Goal: Information Seeking & Learning: Learn about a topic

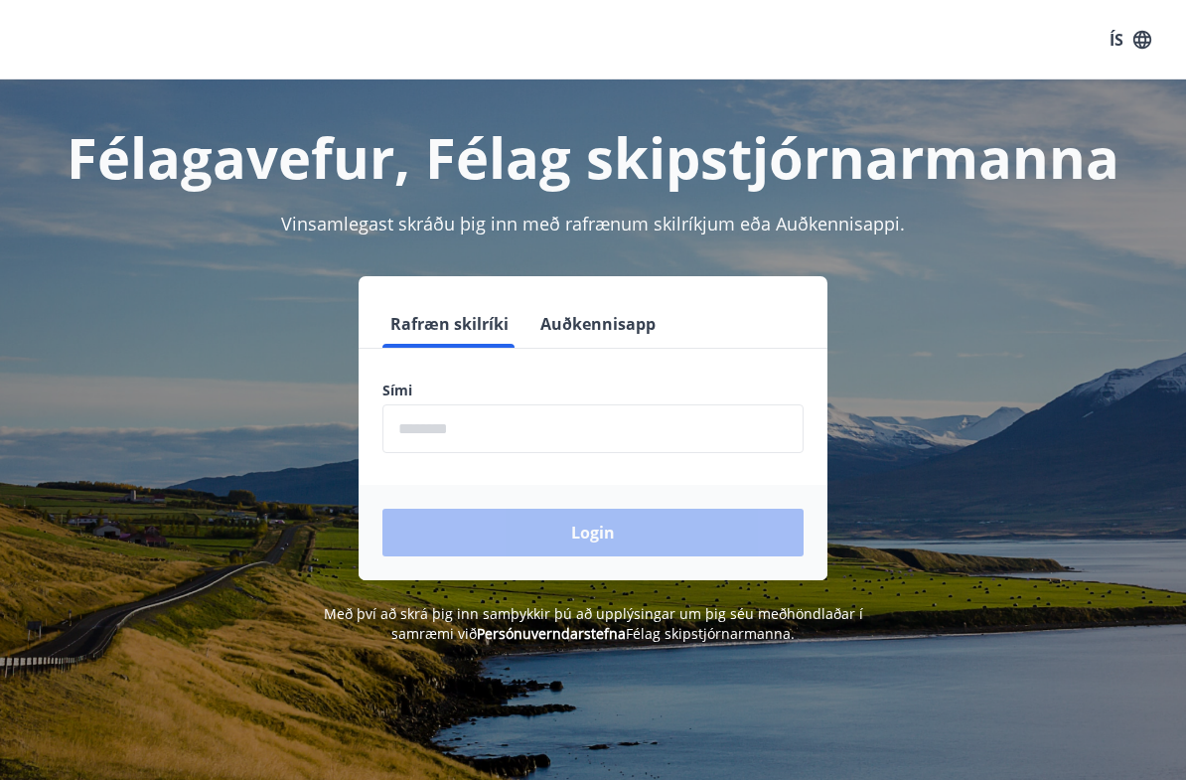
click at [399, 417] on input "phone" at bounding box center [592, 428] width 421 height 49
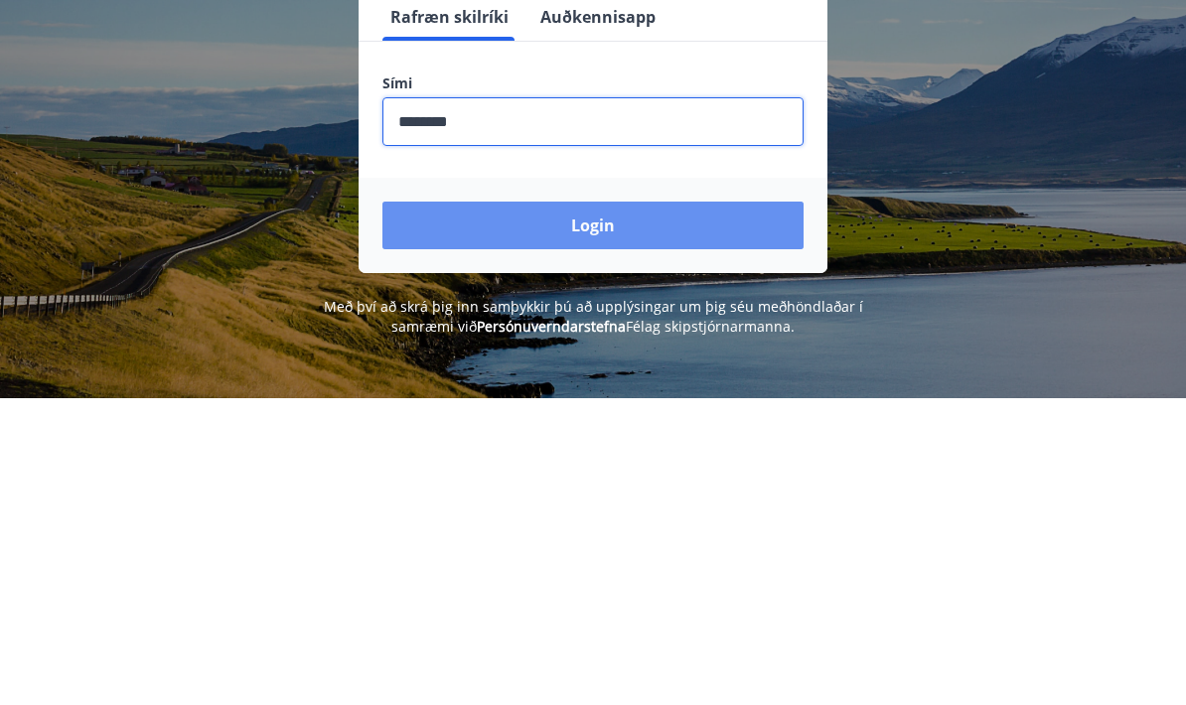
type input "********"
click at [574, 509] on button "Login" at bounding box center [592, 533] width 421 height 48
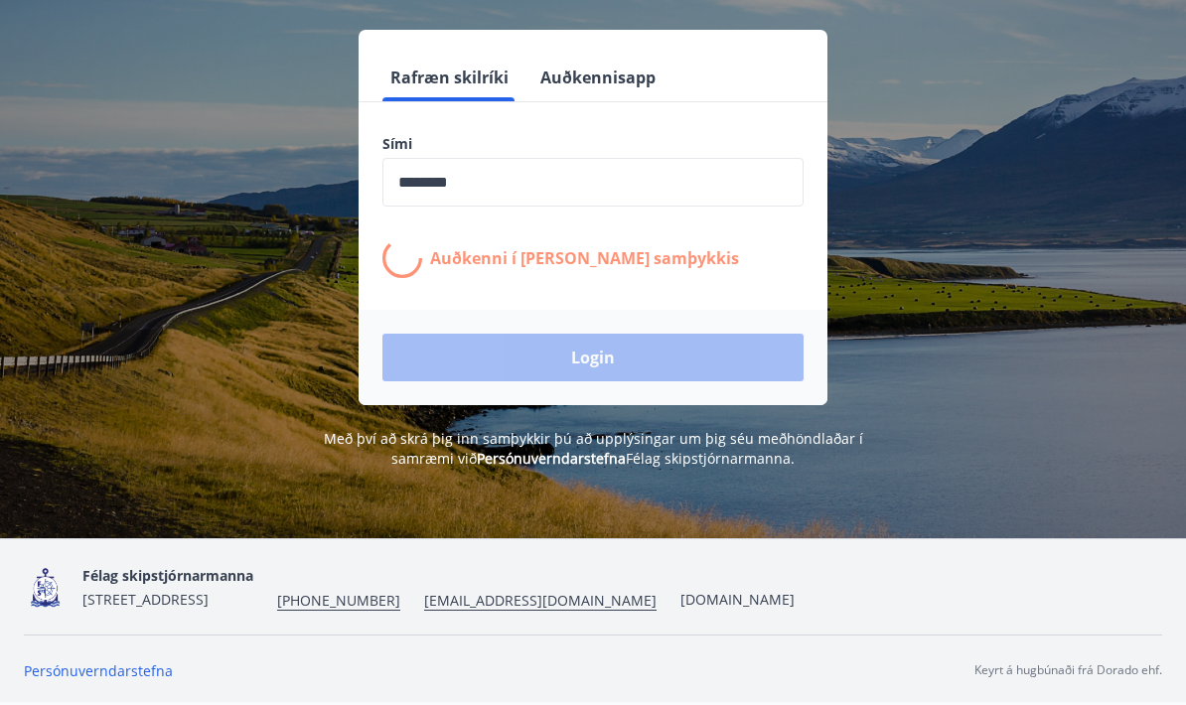
scroll to position [245, 0]
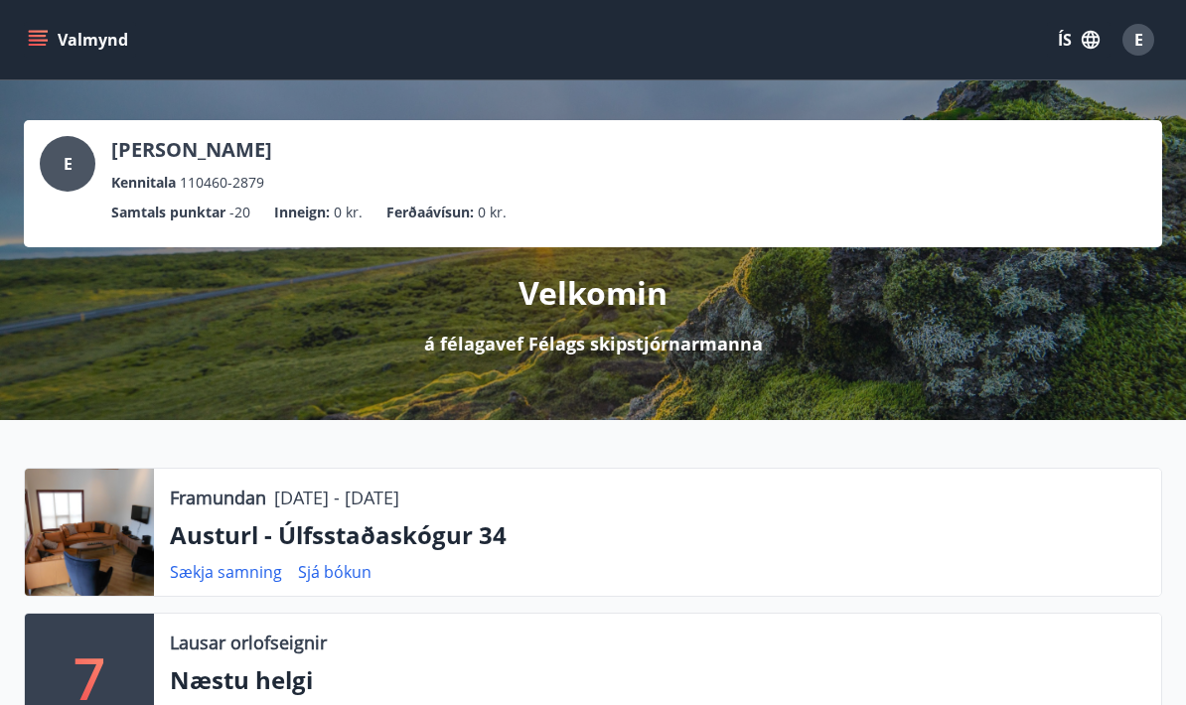
click at [211, 576] on link "Sækja samning" at bounding box center [226, 572] width 112 height 22
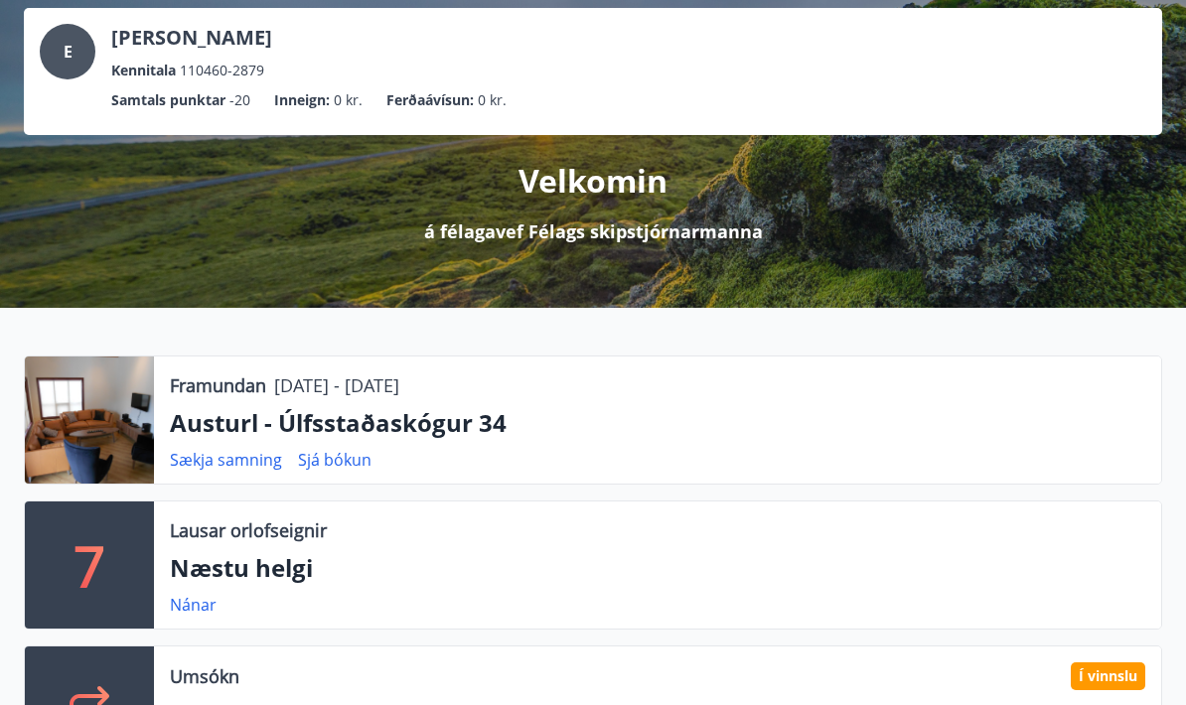
scroll to position [112, 0]
click at [324, 464] on link "Sjá bókun" at bounding box center [335, 460] width 74 height 22
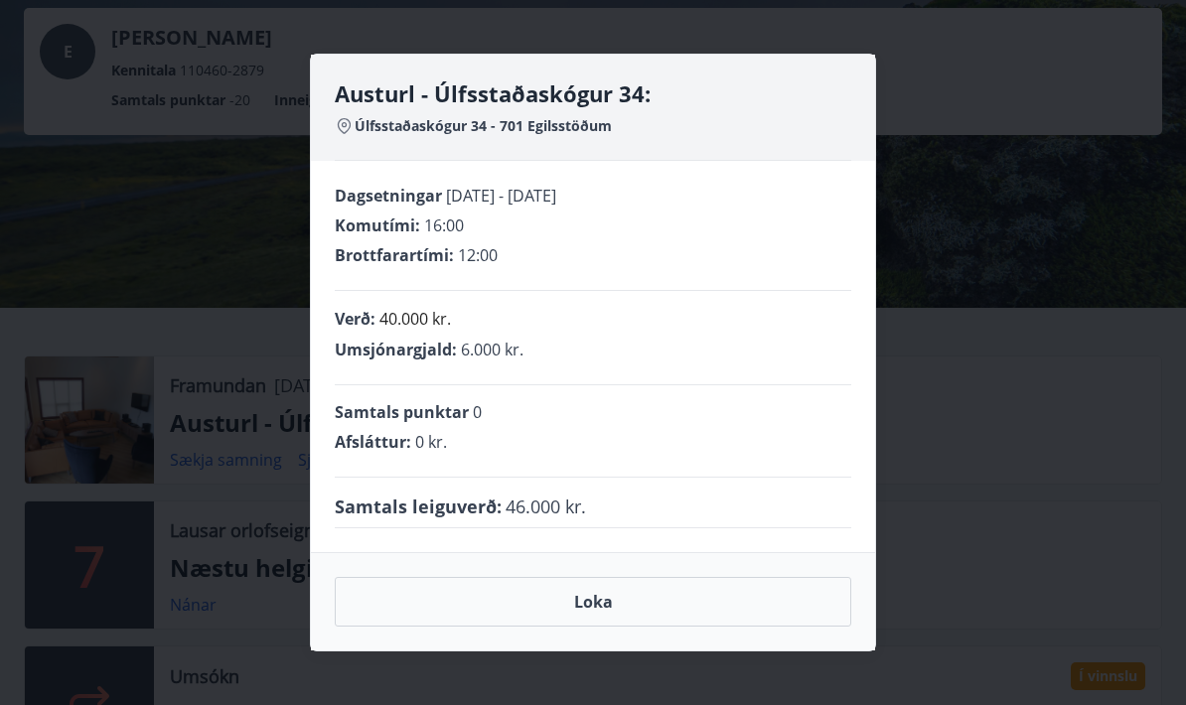
click at [575, 626] on button "Loka" at bounding box center [593, 602] width 517 height 50
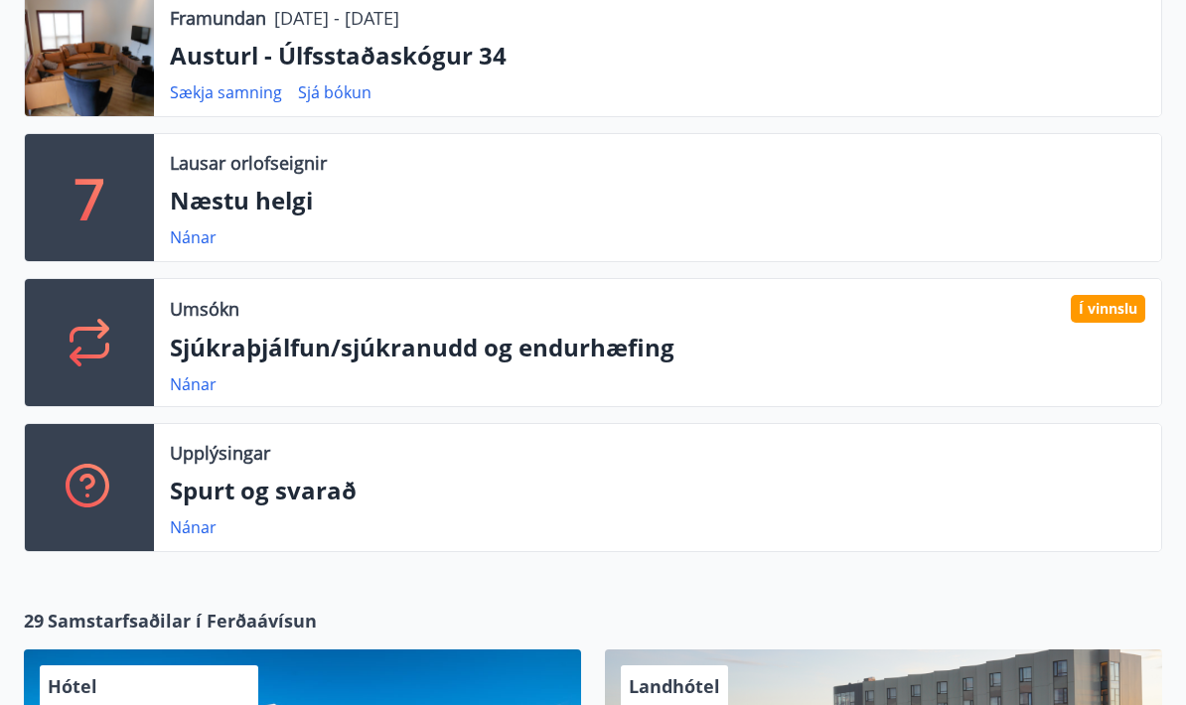
scroll to position [472, 0]
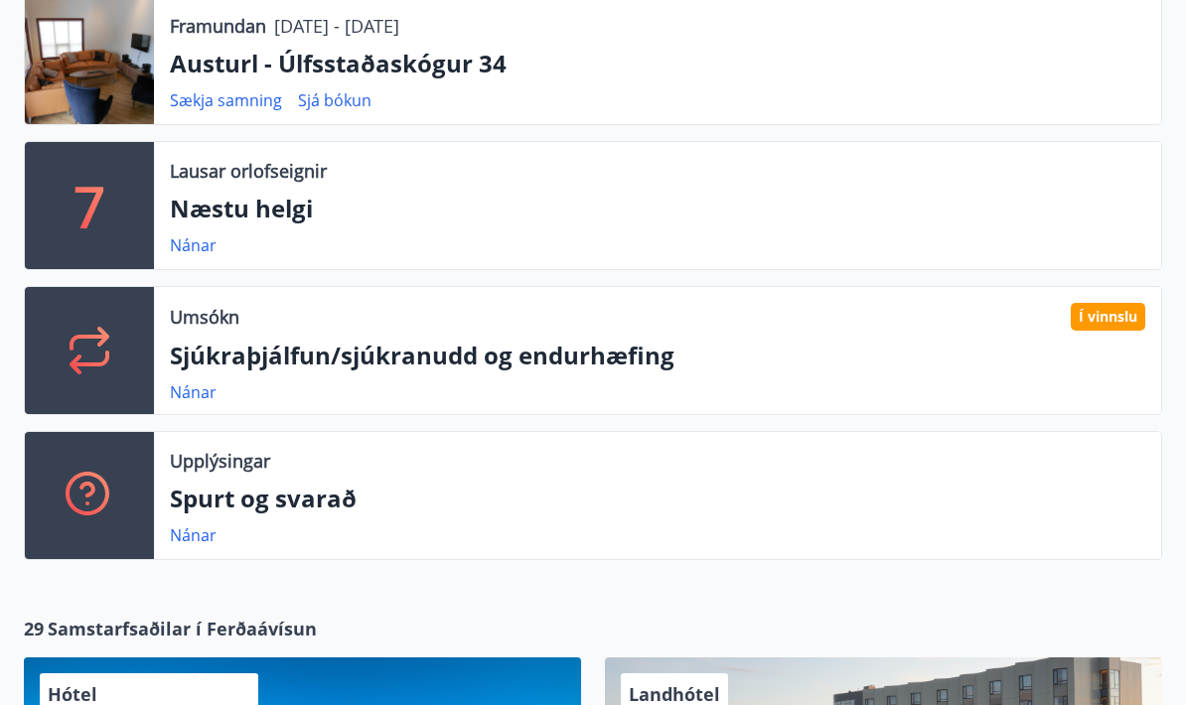
click at [230, 360] on p "Sjúkraþjálfun/sjúkranudd og endurhæfing" at bounding box center [658, 356] width 976 height 34
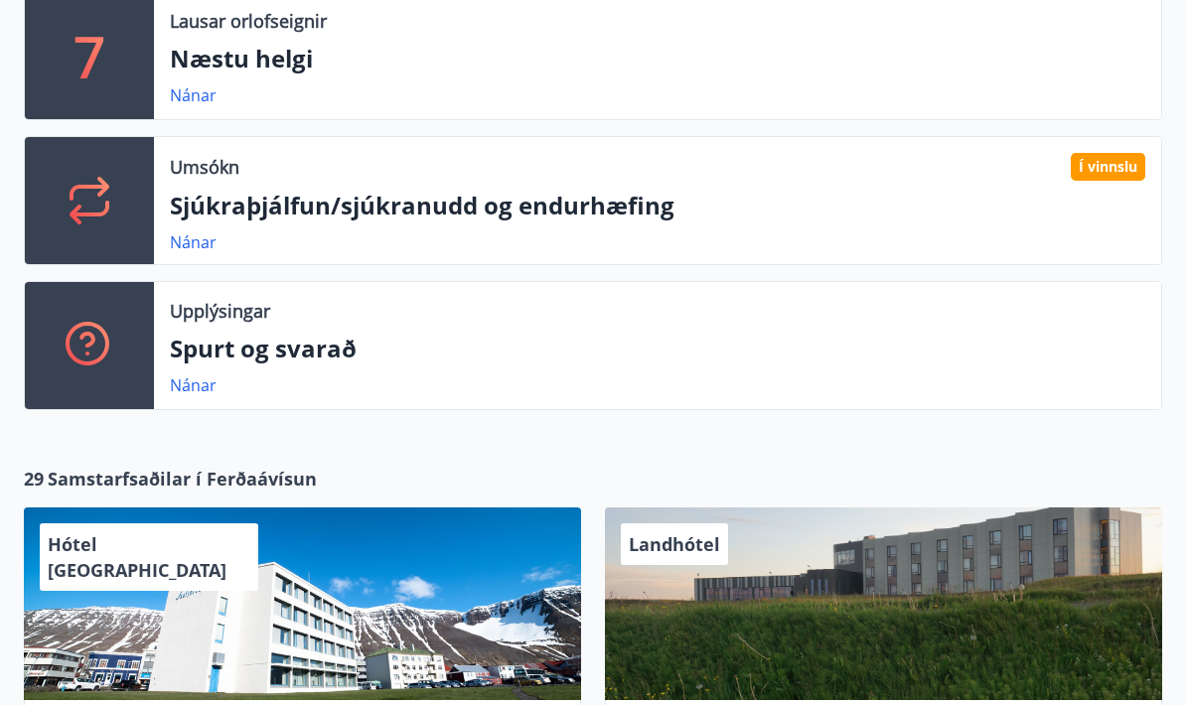
scroll to position [624, 0]
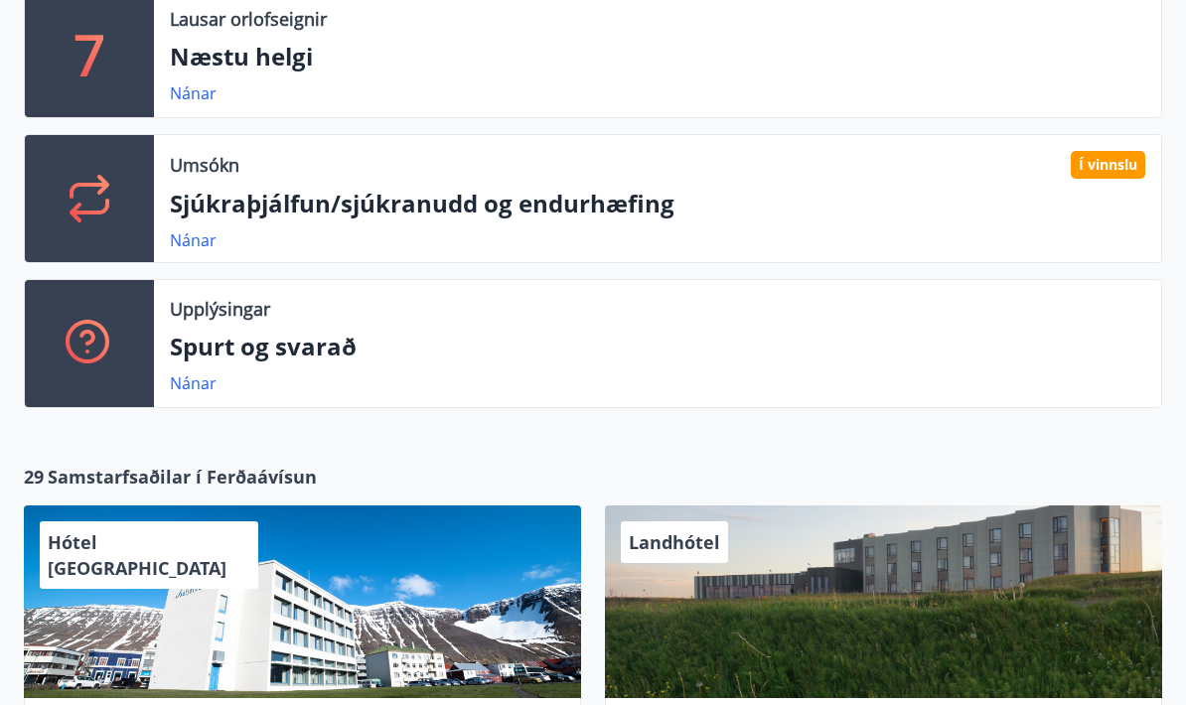
click at [1090, 156] on div "Í vinnslu" at bounding box center [1108, 165] width 75 height 28
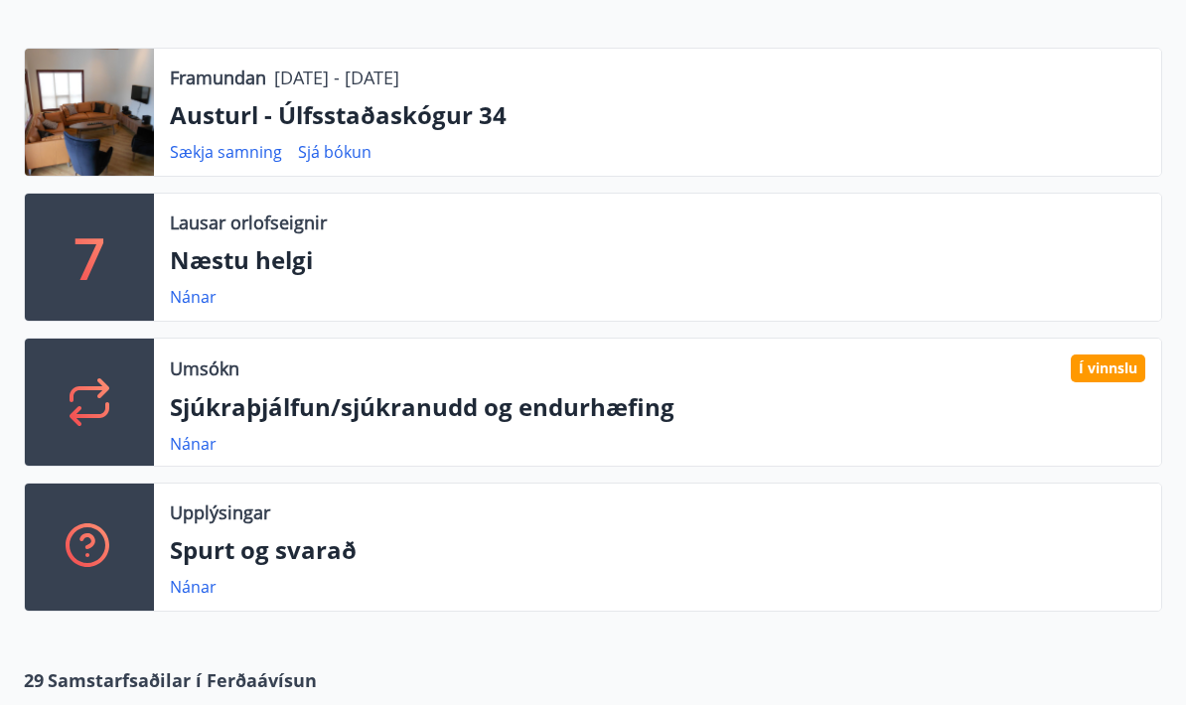
scroll to position [419, 0]
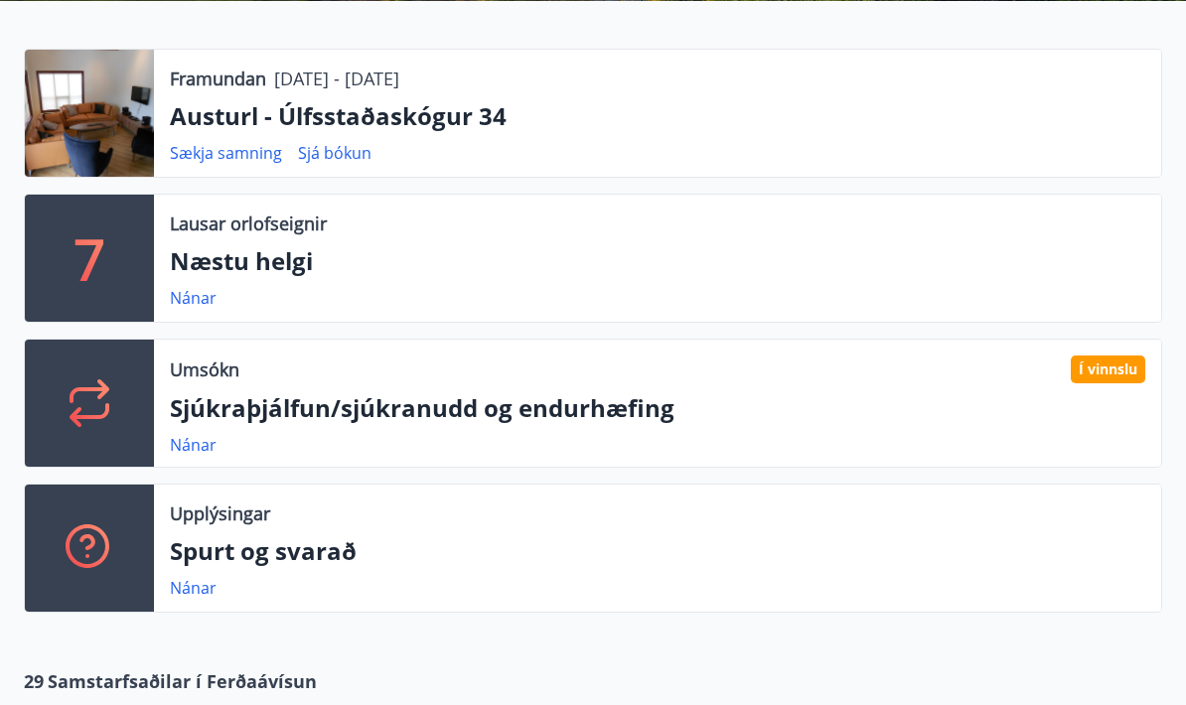
click at [195, 557] on p "Spurt og svarað" at bounding box center [658, 551] width 976 height 34
click at [184, 583] on link "Nánar" at bounding box center [193, 588] width 47 height 22
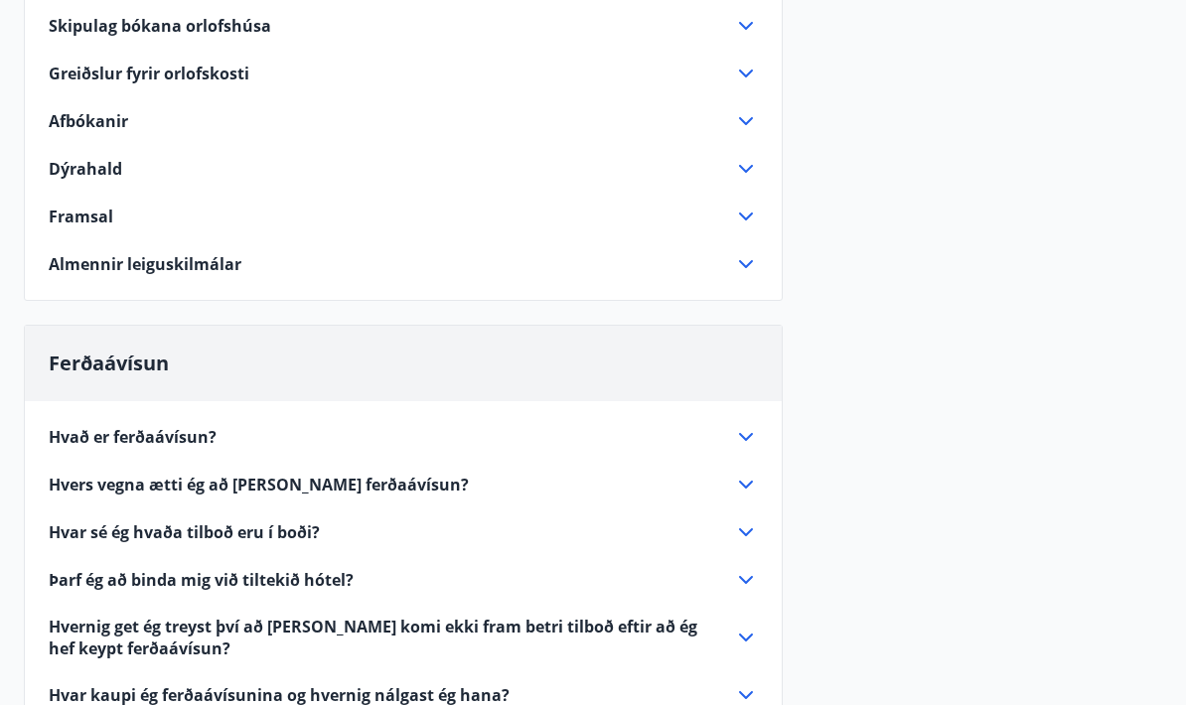
scroll to position [339, 0]
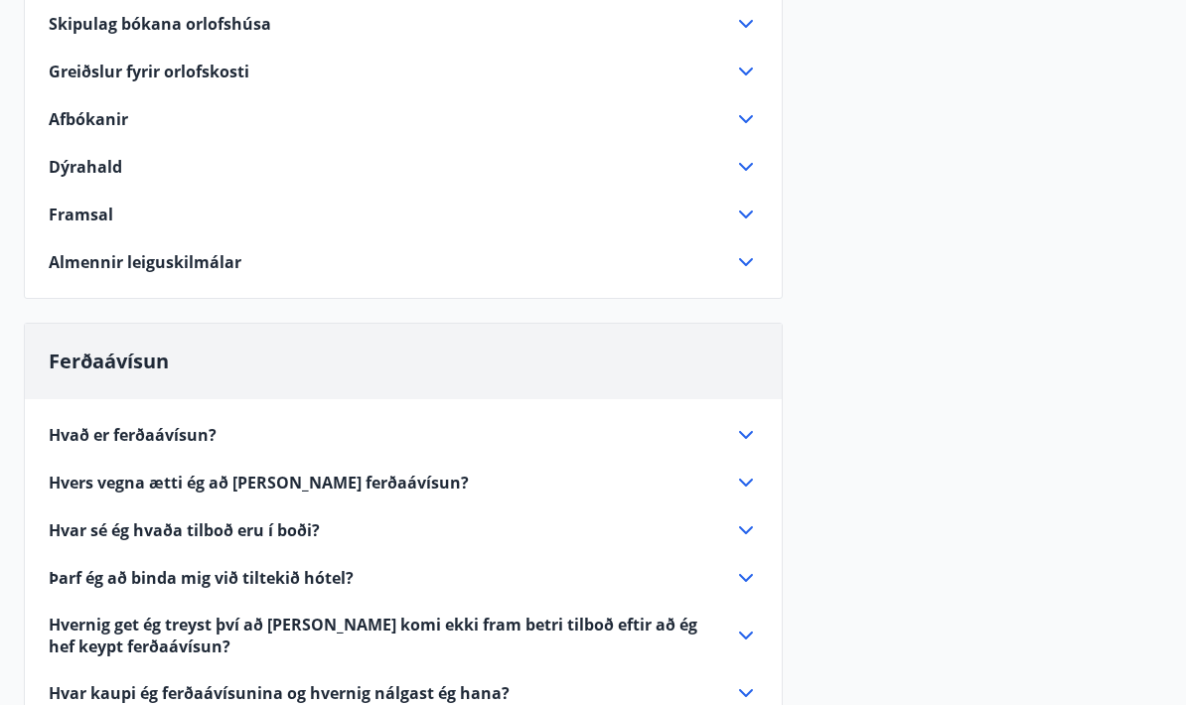
click at [80, 476] on span "Hvers vegna ætti ég að [PERSON_NAME] ferðaávísun?" at bounding box center [259, 483] width 420 height 22
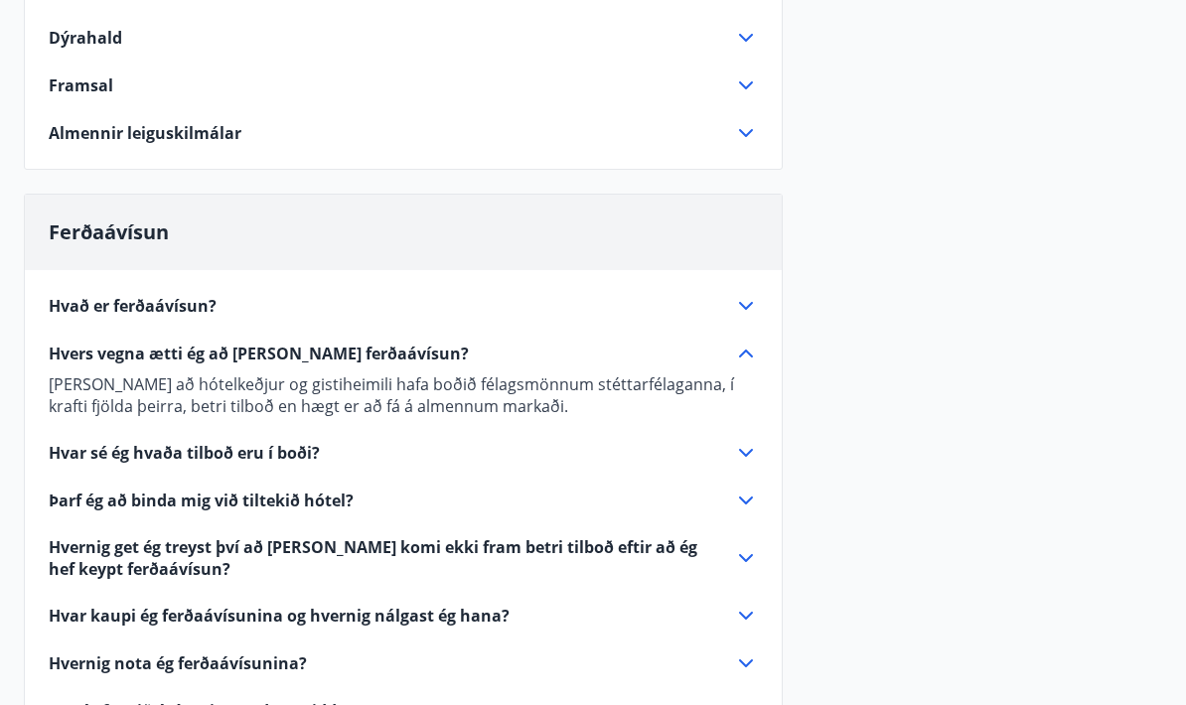
scroll to position [479, 0]
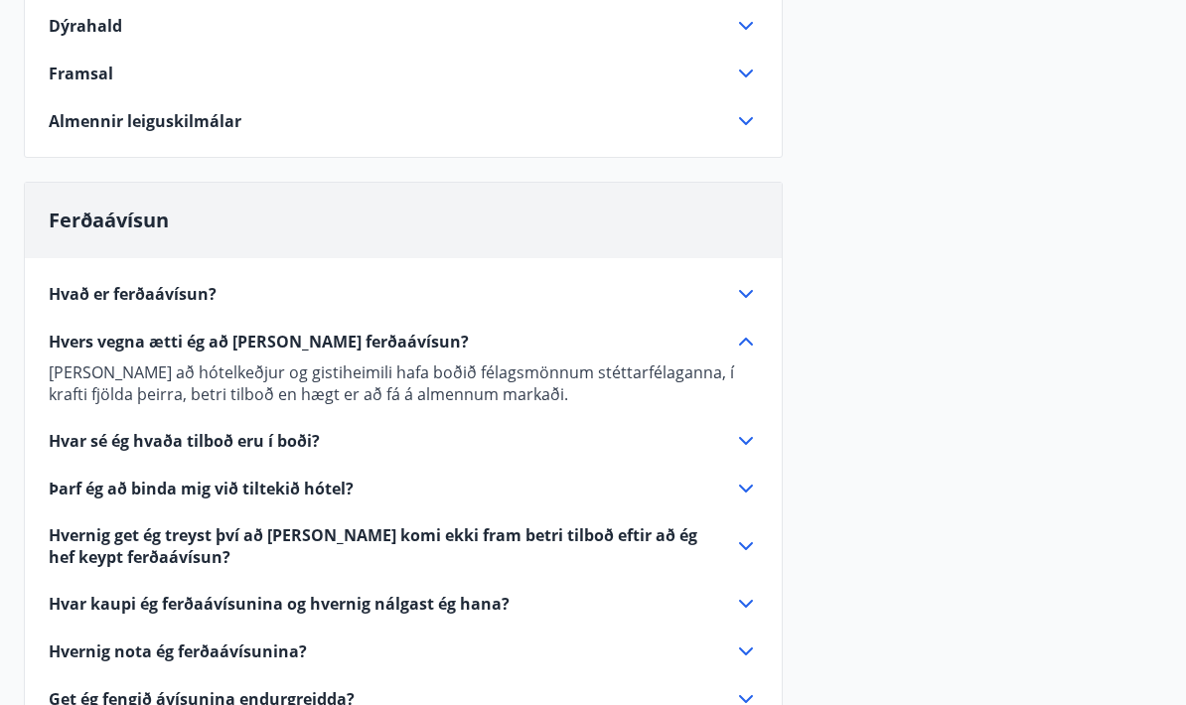
click at [734, 595] on icon at bounding box center [746, 605] width 24 height 24
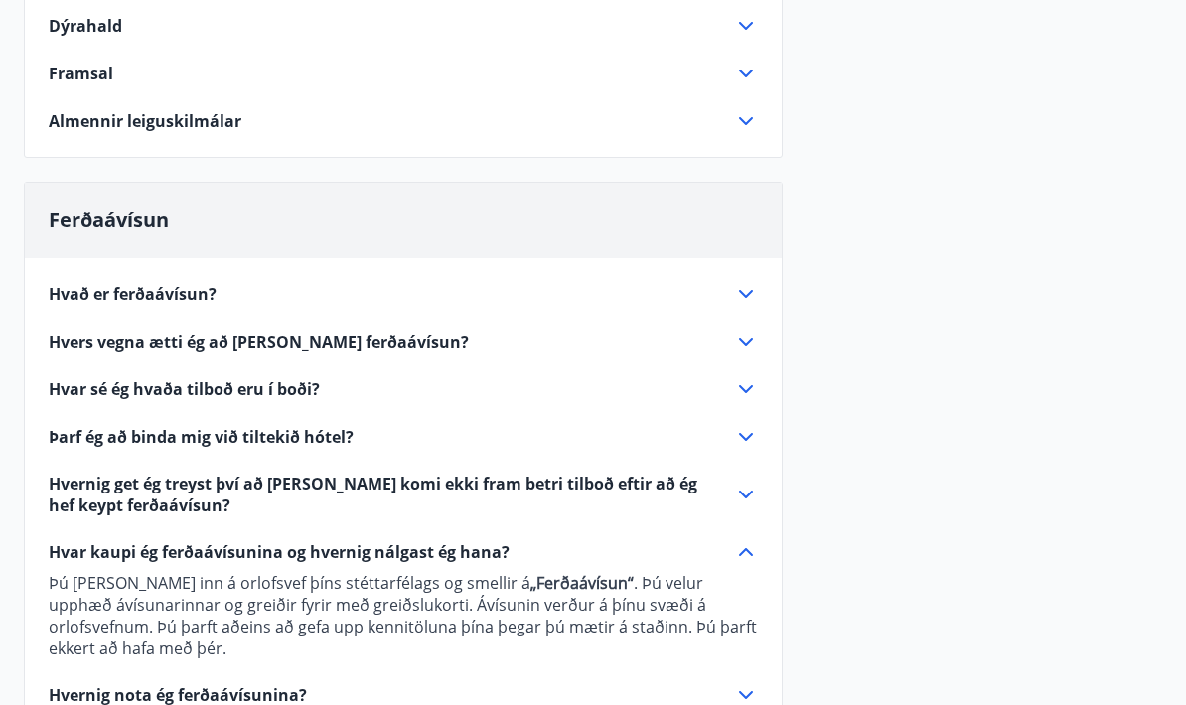
scroll to position [480, 0]
click at [722, 684] on div "Hvernig nota ég ferðaávísunina?" at bounding box center [391, 695] width 685 height 22
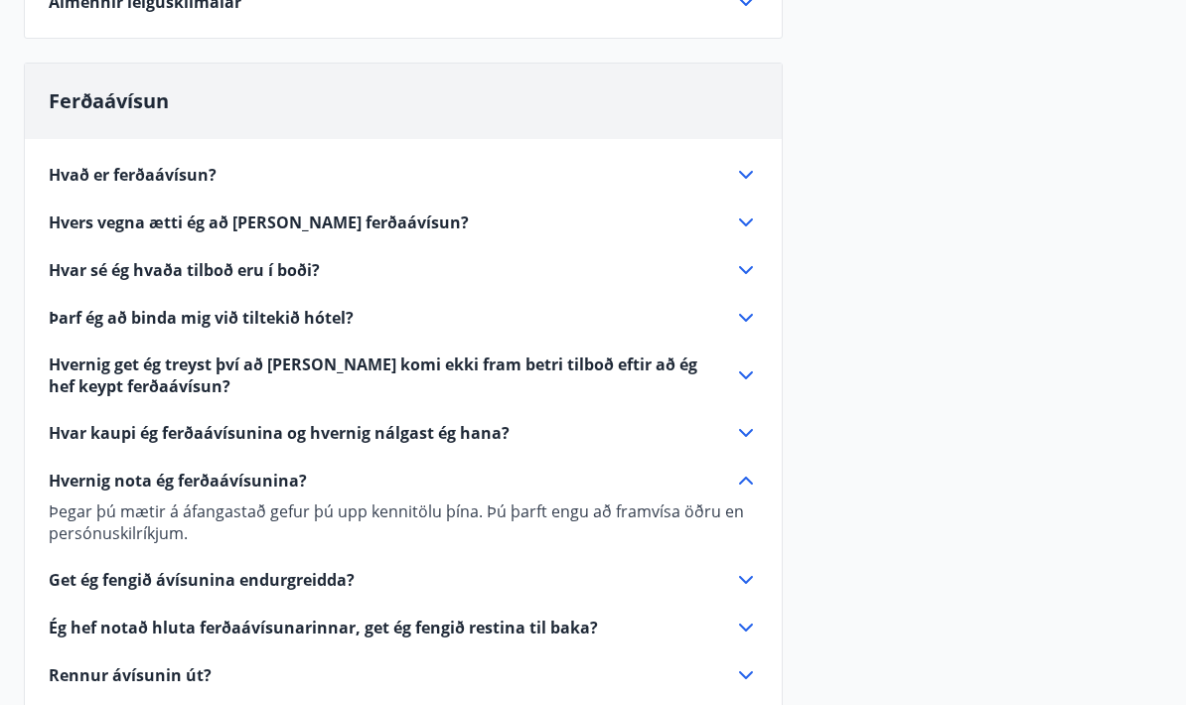
scroll to position [599, 0]
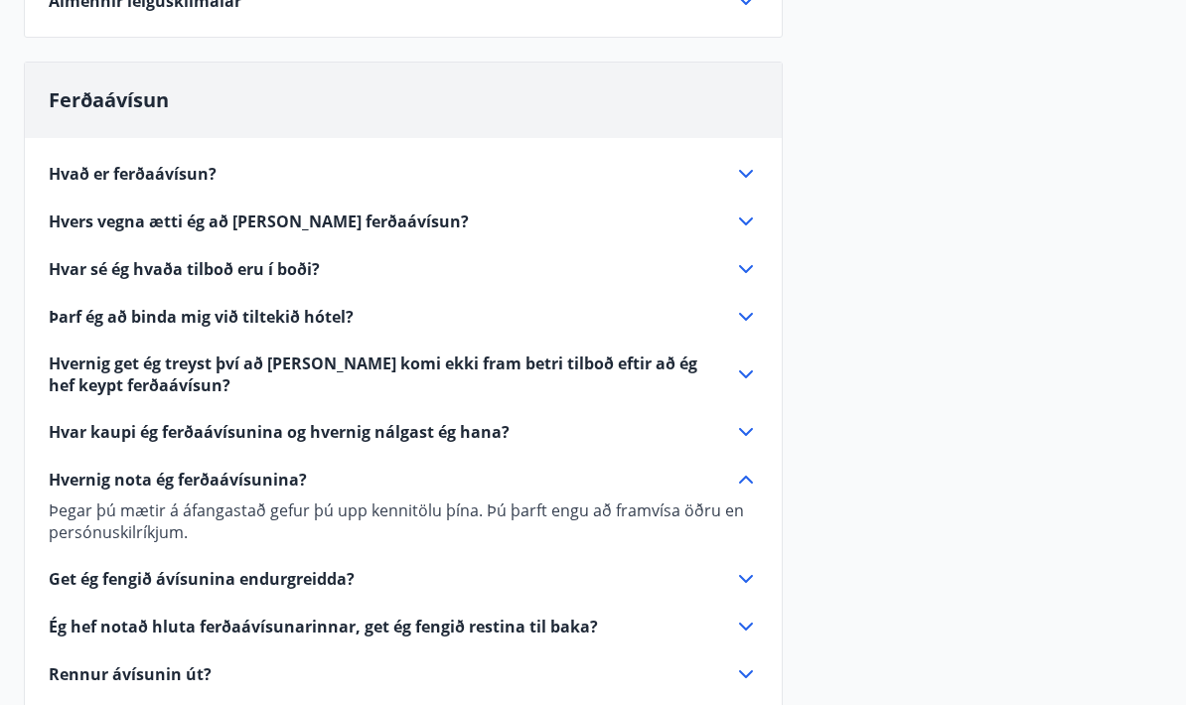
click at [734, 577] on icon at bounding box center [746, 580] width 24 height 24
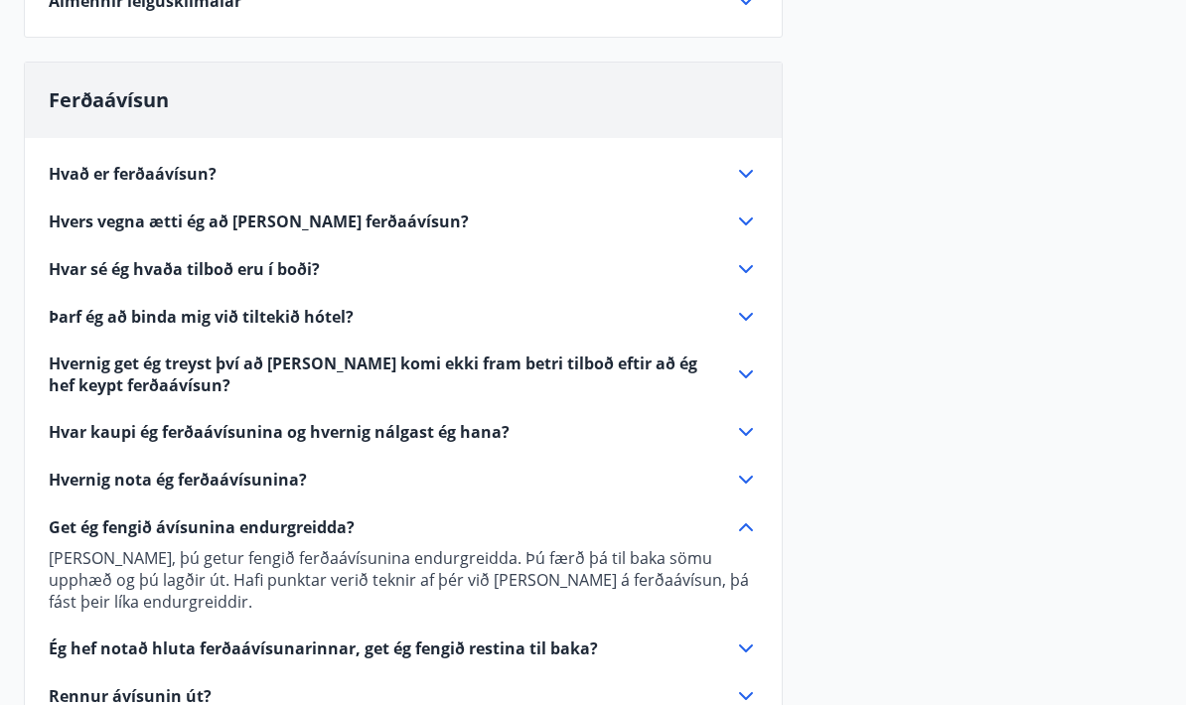
scroll to position [600, 0]
click at [732, 638] on div "Ég hef notað hluta ferðaávísunarinnar, get ég fengið restina til baka?" at bounding box center [391, 649] width 685 height 22
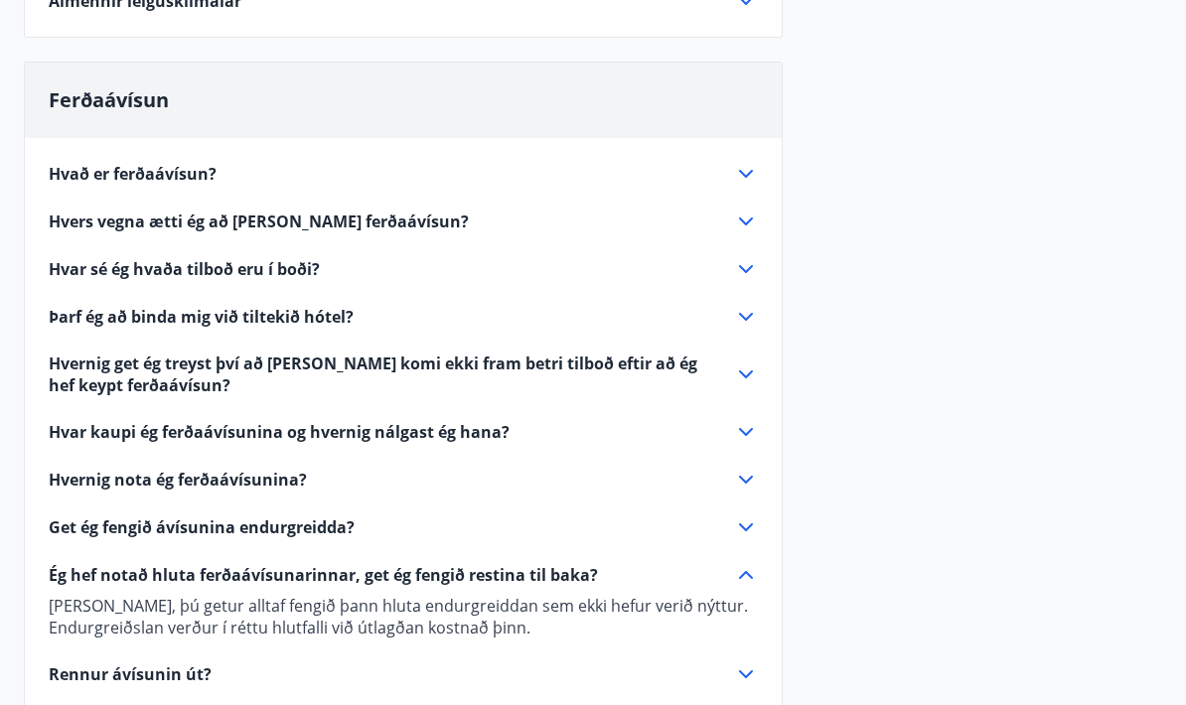
click at [739, 669] on icon at bounding box center [746, 675] width 24 height 24
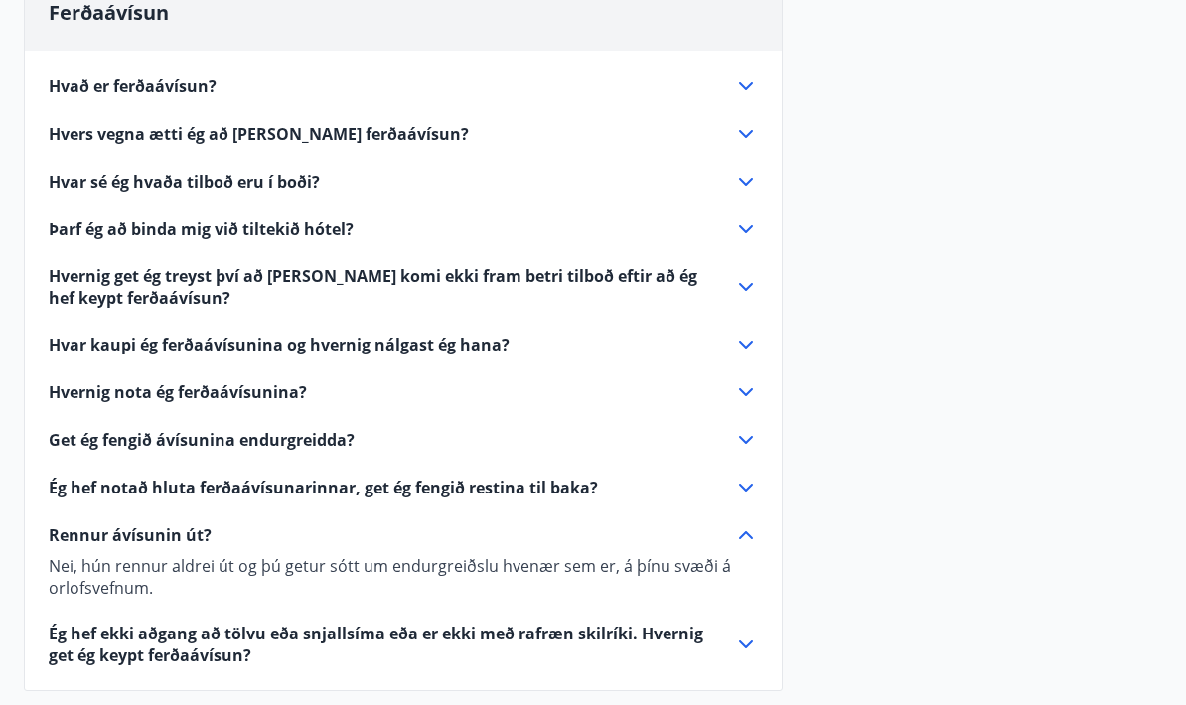
scroll to position [686, 0]
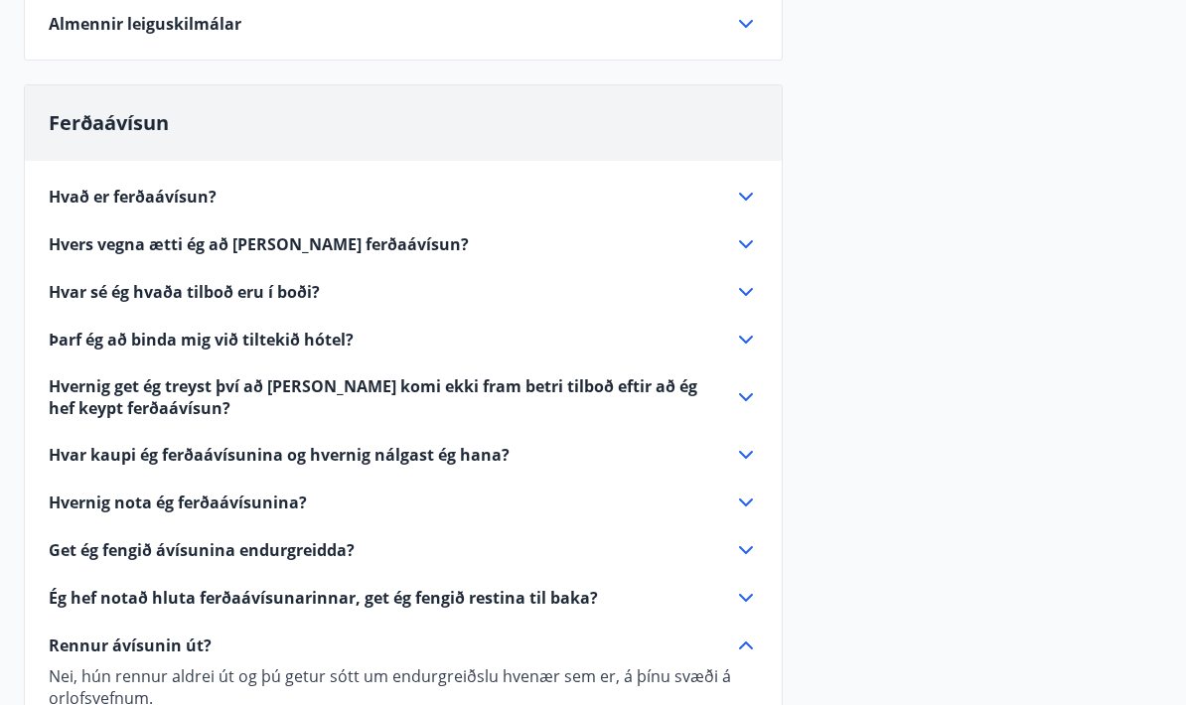
click at [741, 192] on icon at bounding box center [746, 198] width 24 height 24
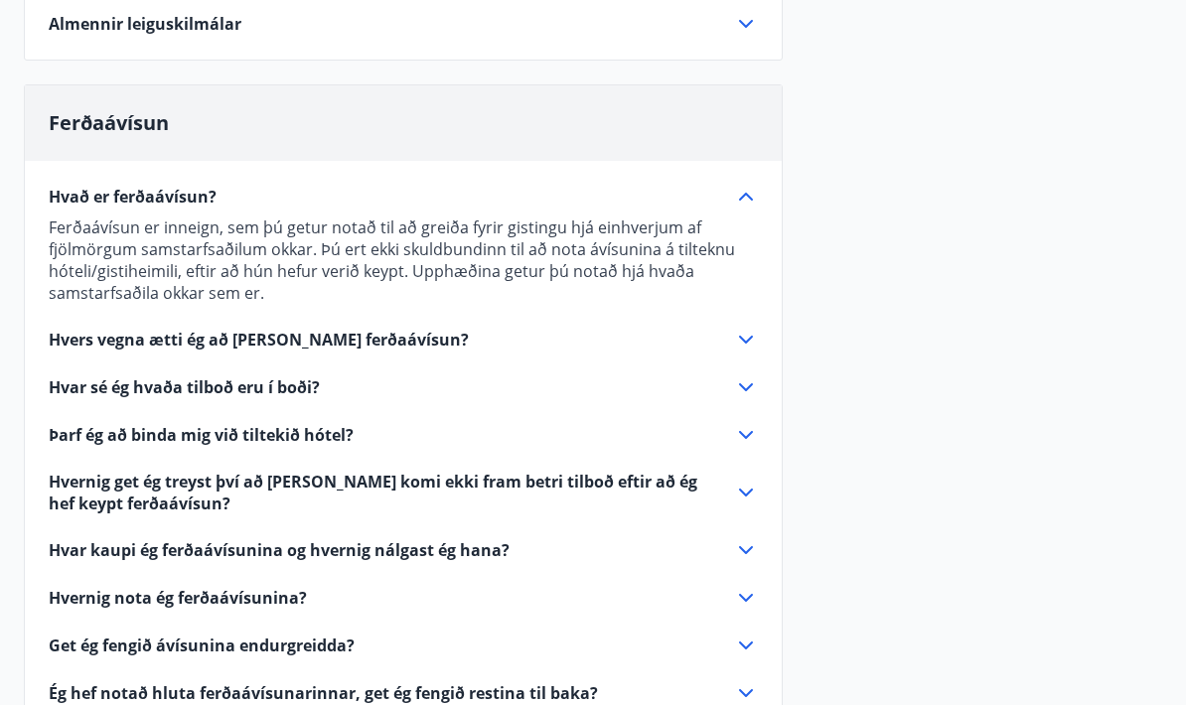
scroll to position [577, 0]
click at [751, 334] on icon at bounding box center [746, 340] width 24 height 24
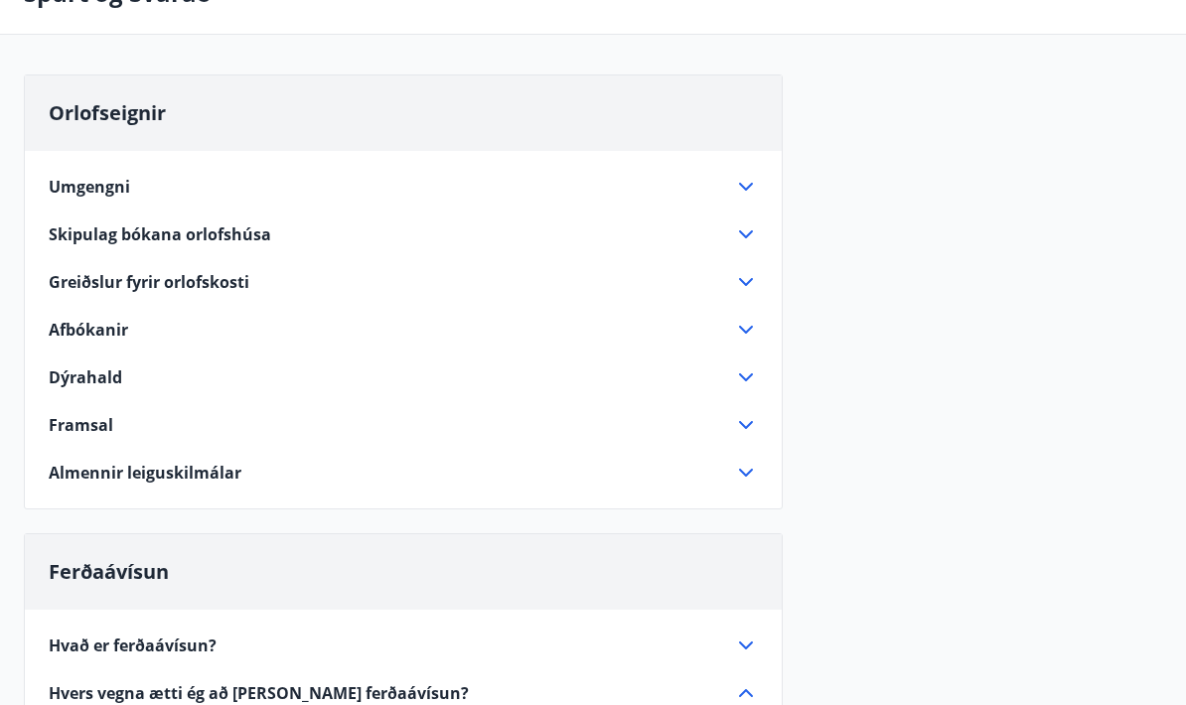
scroll to position [68, 0]
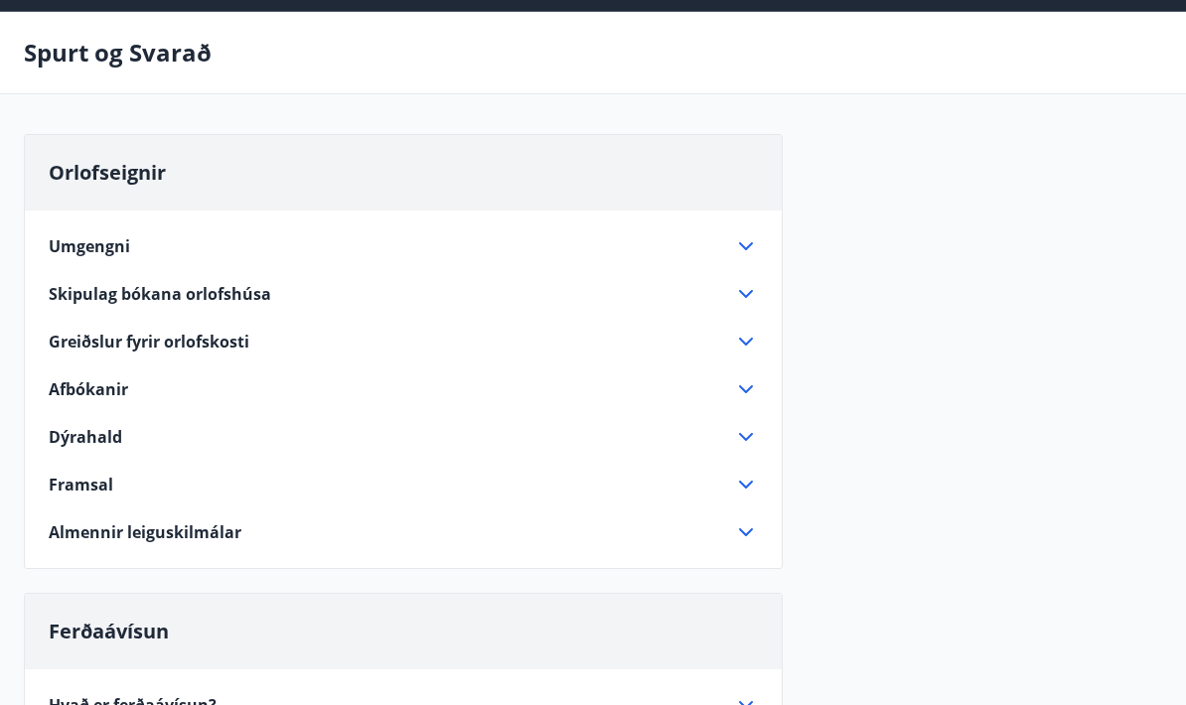
click at [745, 300] on icon at bounding box center [746, 295] width 24 height 24
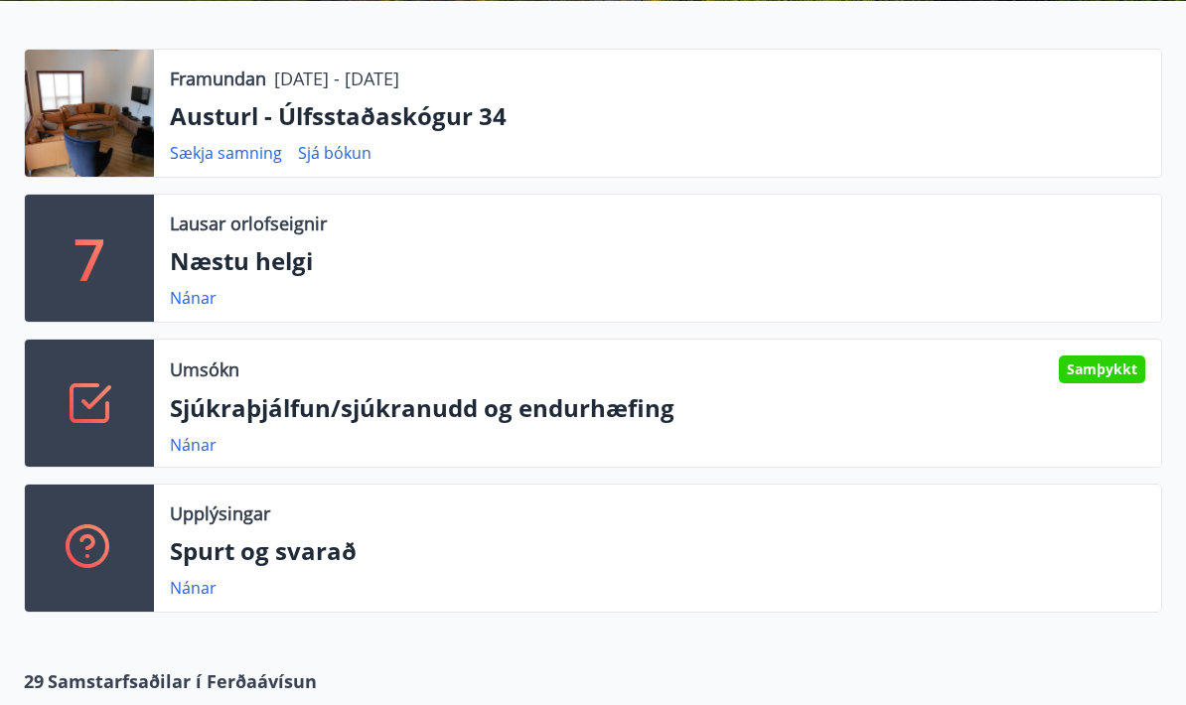
scroll to position [503, 0]
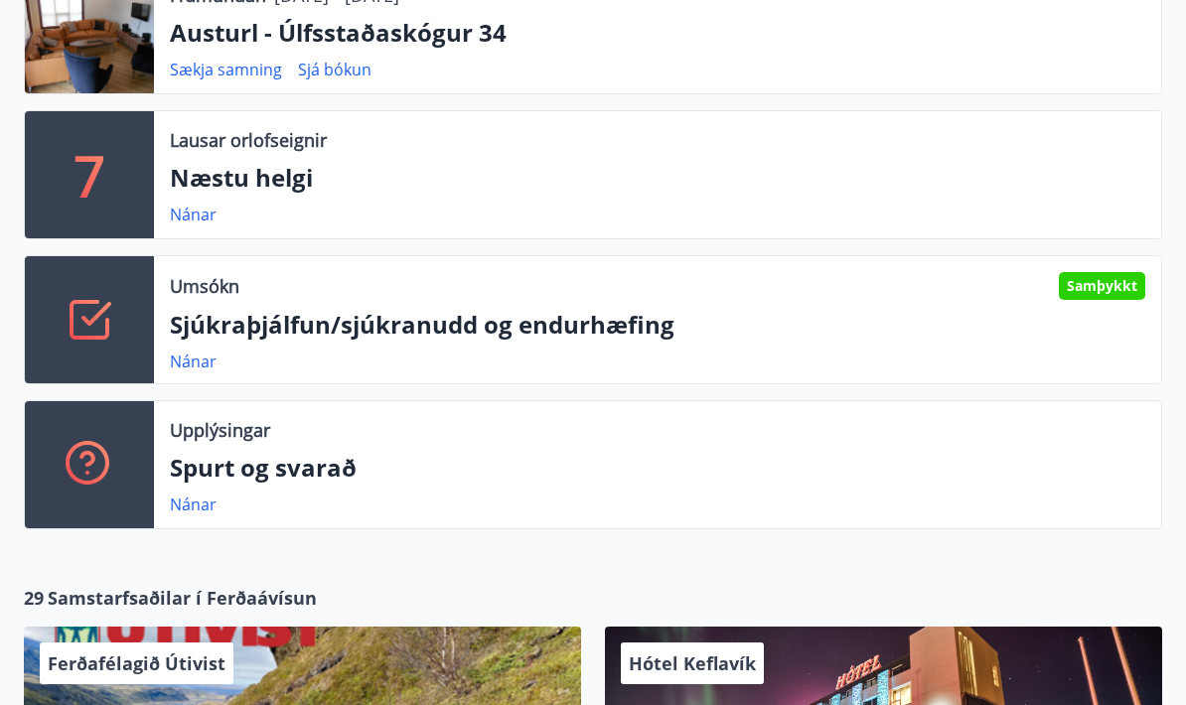
click at [1135, 257] on div "Umsókn Samþykkt Sjúkraþjálfun/sjúkranudd og endurhæfing Nánar" at bounding box center [657, 319] width 1007 height 127
click at [1088, 290] on div "Samþykkt" at bounding box center [1102, 286] width 86 height 28
click at [205, 352] on link "Nánar" at bounding box center [193, 362] width 47 height 22
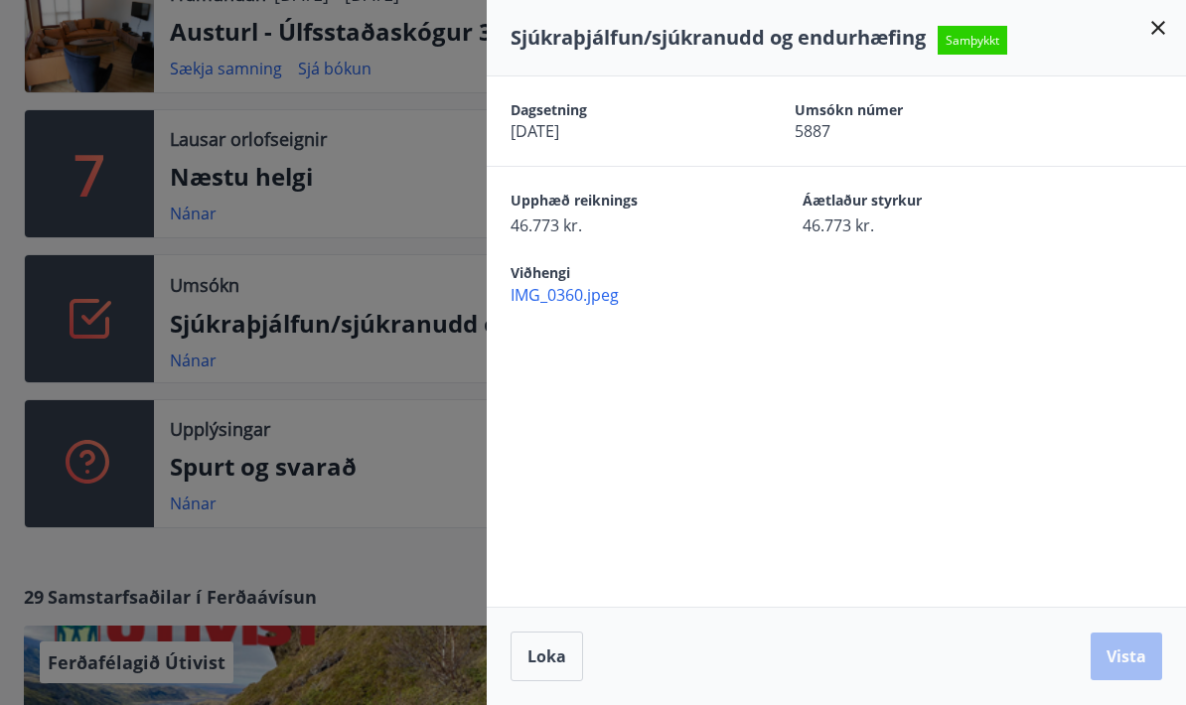
scroll to position [518, 0]
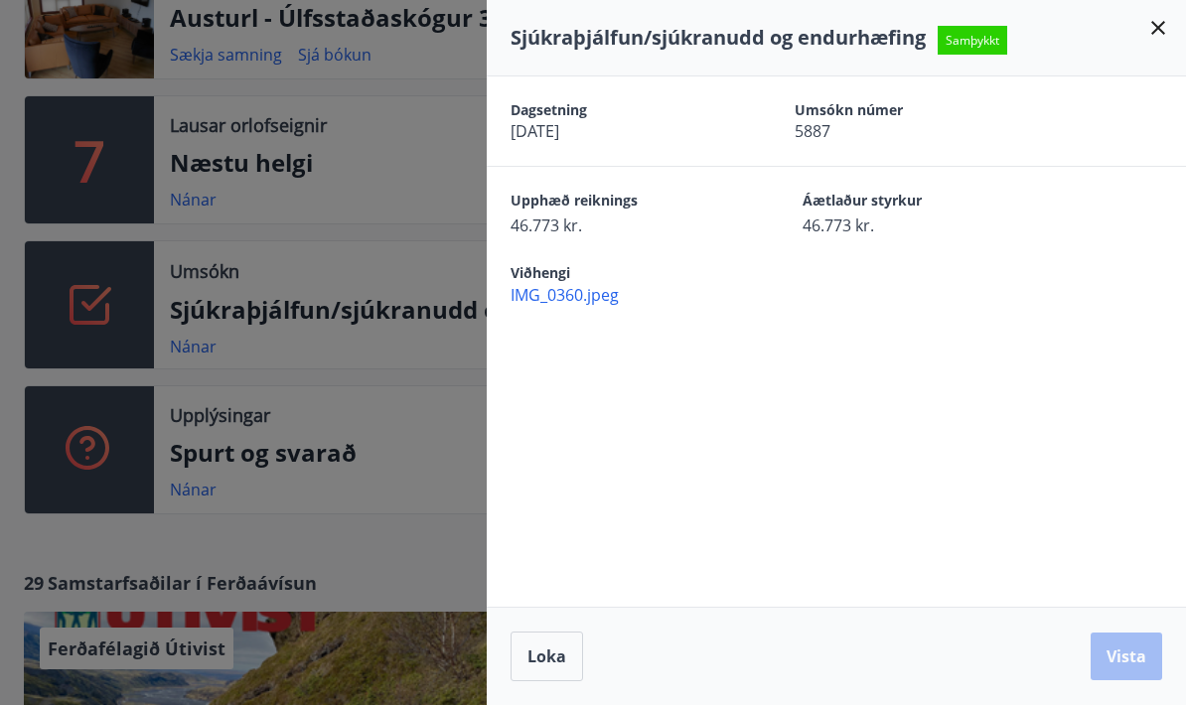
click at [419, 442] on div at bounding box center [593, 352] width 1186 height 705
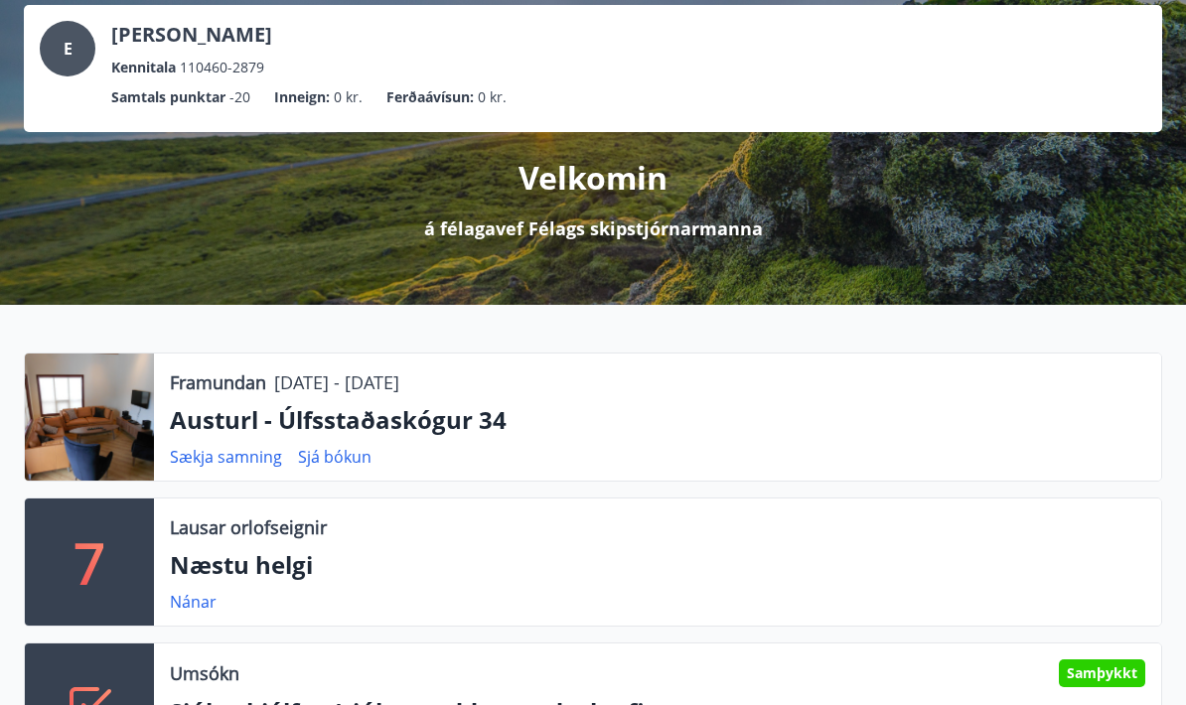
scroll to position [0, 0]
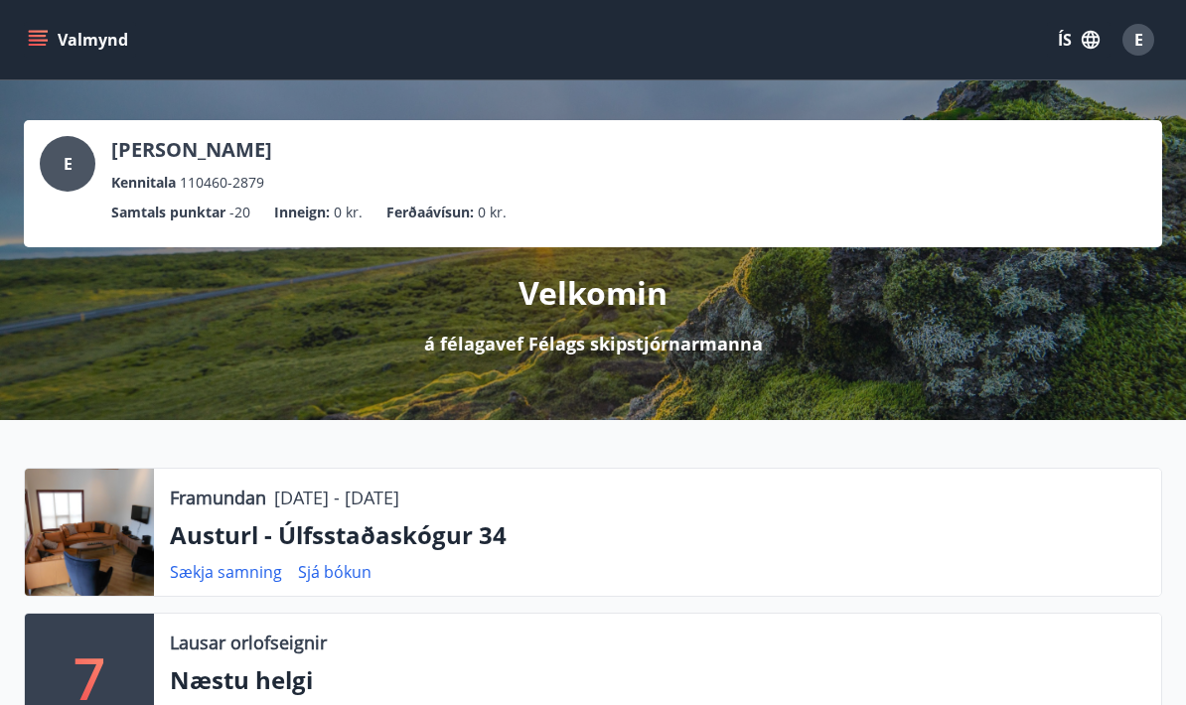
click at [1140, 29] on span "E" at bounding box center [1139, 40] width 9 height 22
click at [37, 16] on div "Valmynd ÍS E" at bounding box center [593, 40] width 1139 height 48
click at [53, 22] on button "Valmynd" at bounding box center [80, 40] width 112 height 36
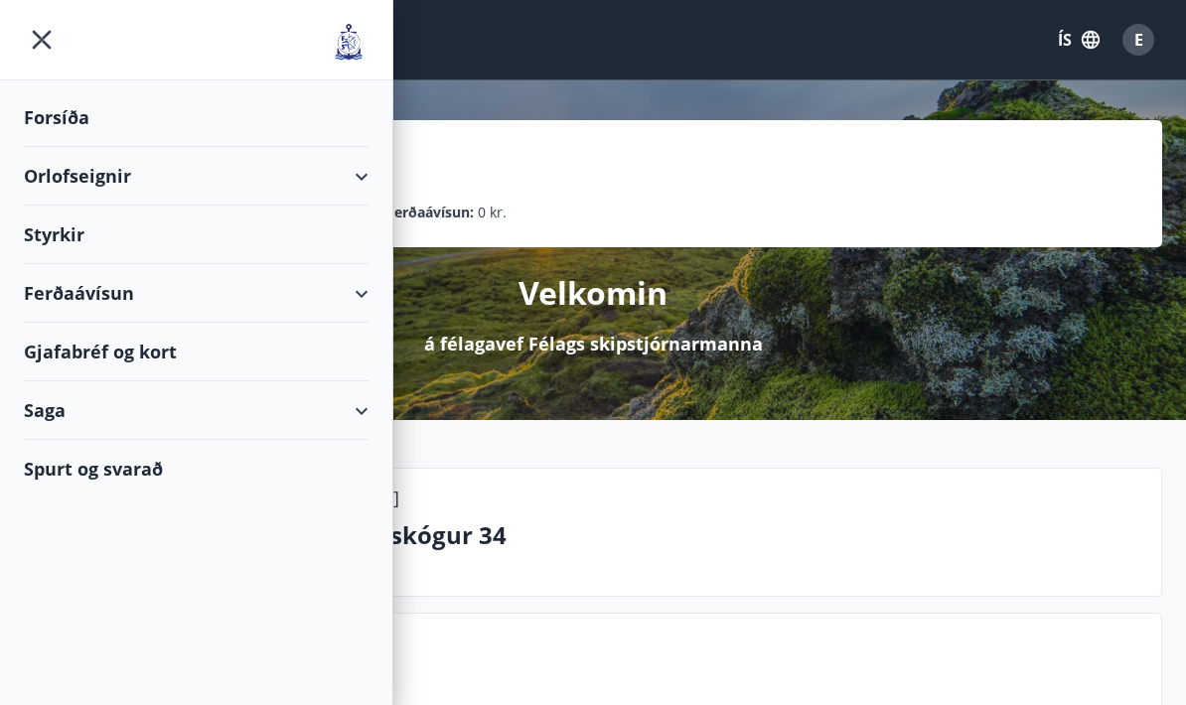
click at [52, 147] on div "Styrkir" at bounding box center [196, 117] width 345 height 59
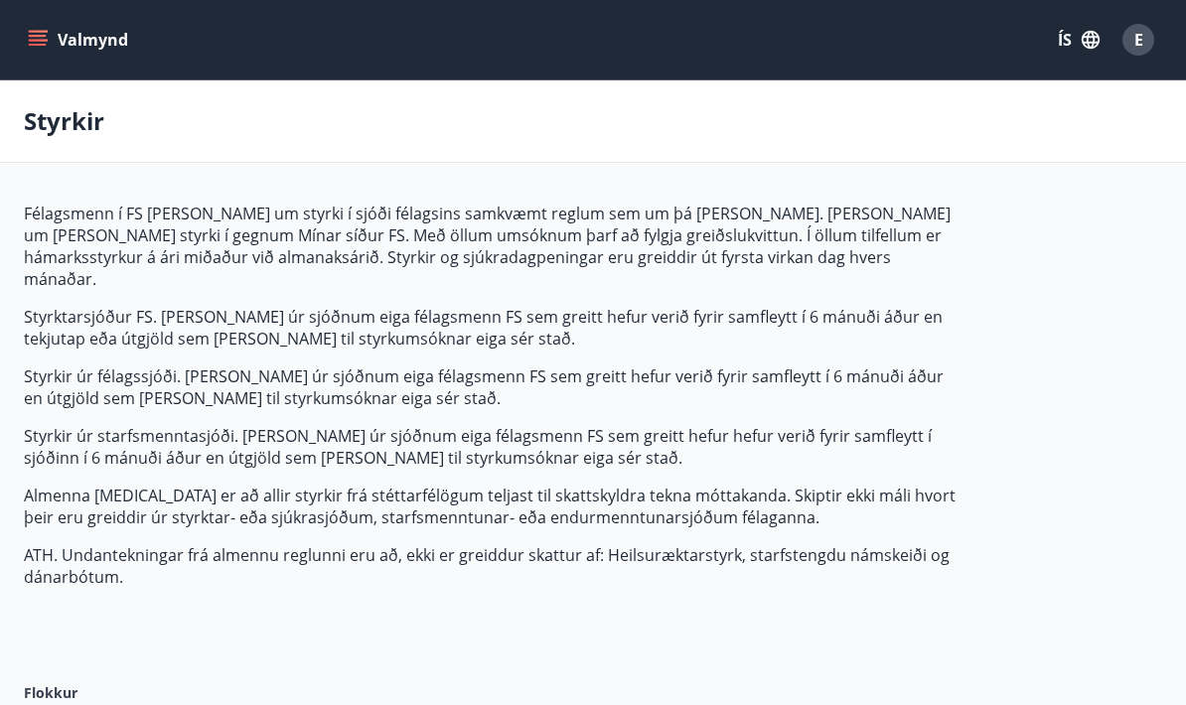
type input "***"
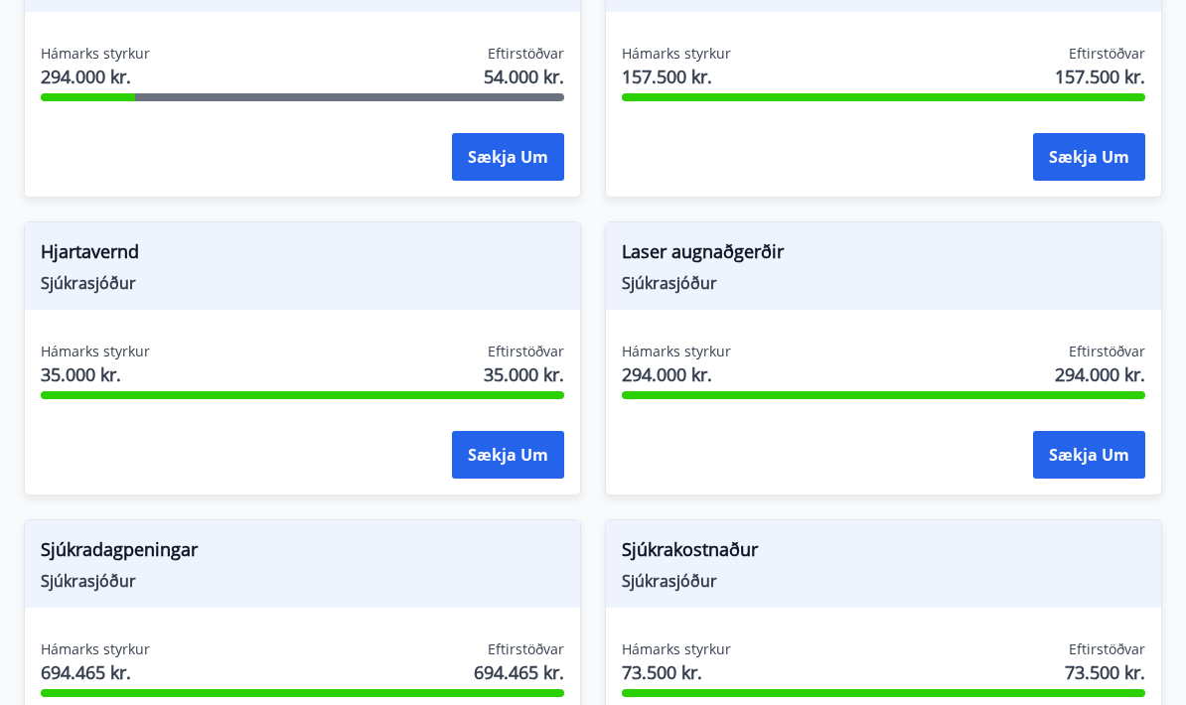
scroll to position [2045, 0]
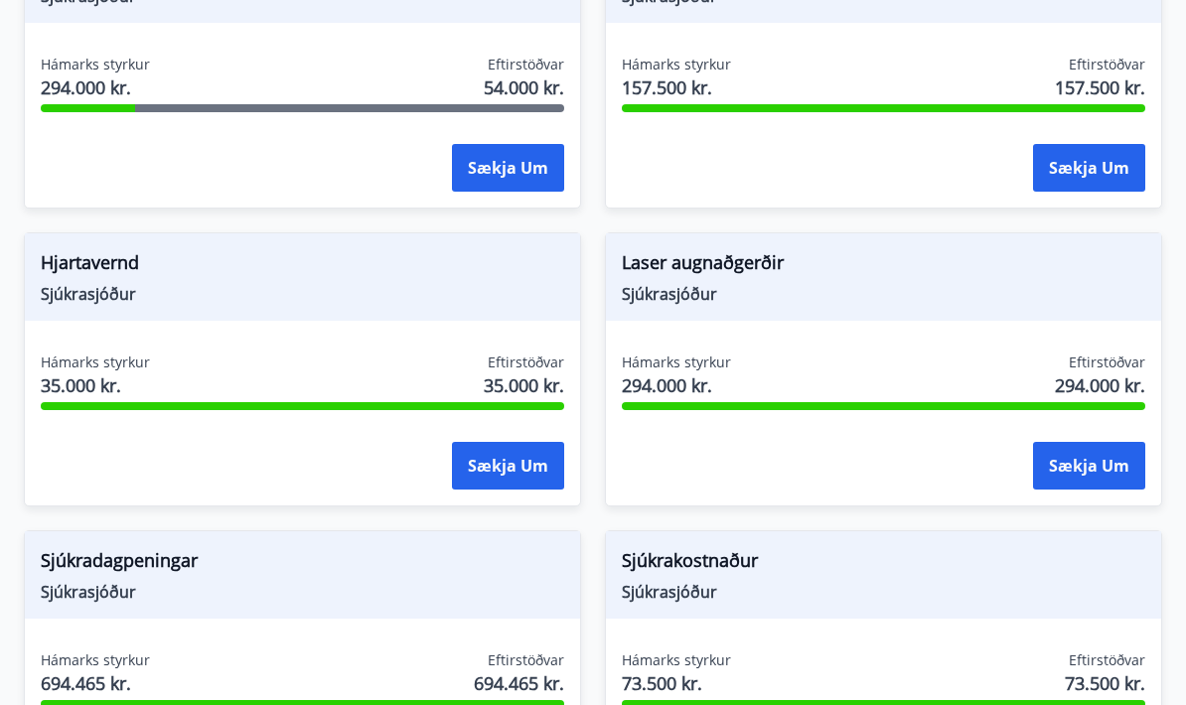
click at [771, 283] on span "Sjúkrasjóður" at bounding box center [884, 294] width 524 height 22
click at [982, 249] on span "Laser augnaðgerðir" at bounding box center [884, 266] width 524 height 34
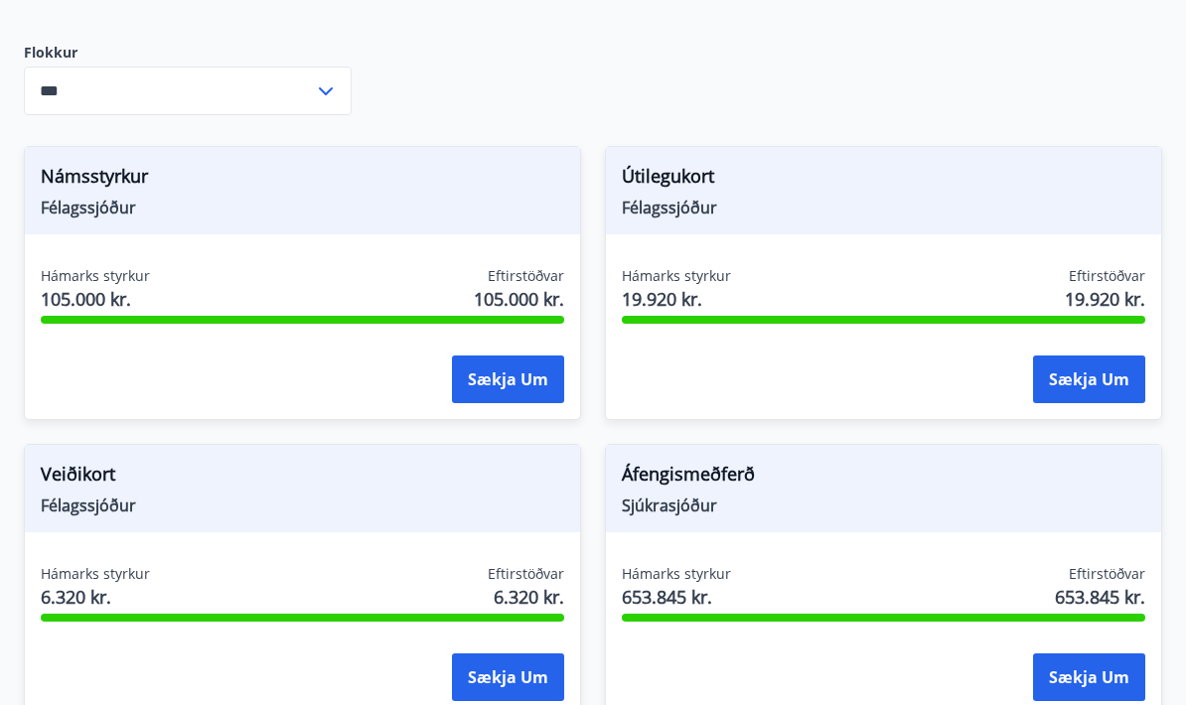
scroll to position [640, 0]
